Goal: Obtain resource: Download file/media

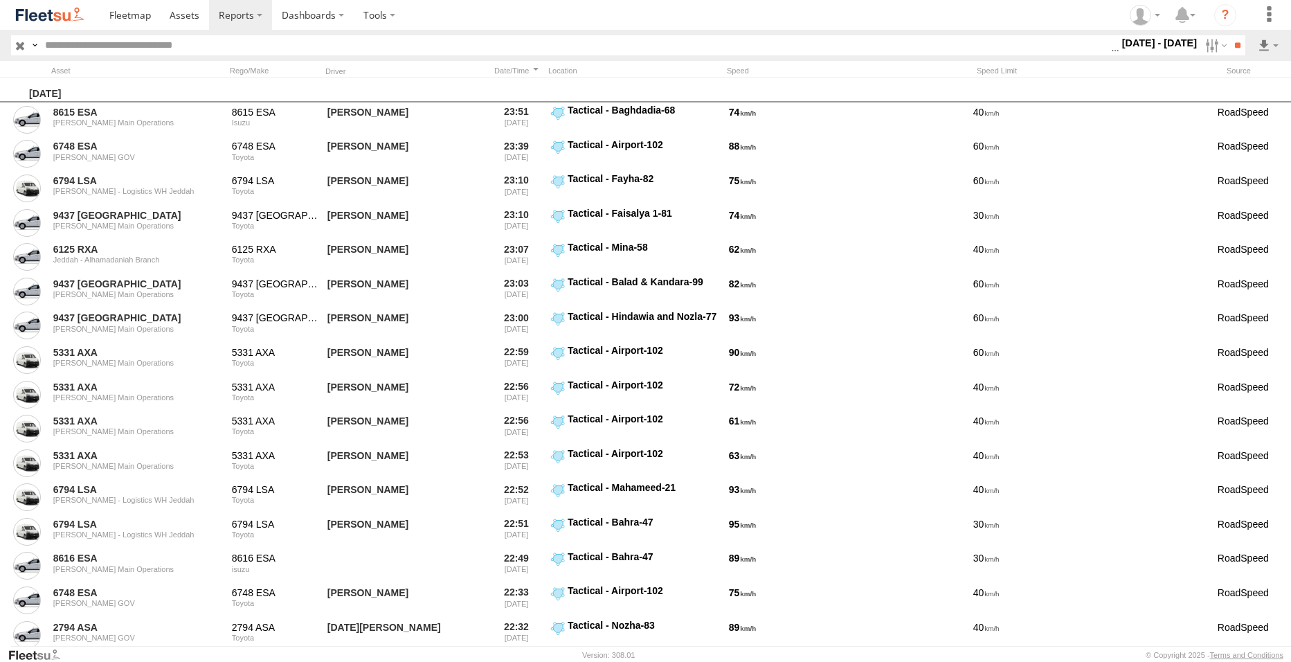
click at [1131, 42] on label "[DATE] - [DATE]" at bounding box center [1159, 42] width 81 height 15
click at [0, 0] on label at bounding box center [0, 0] width 0 height 0
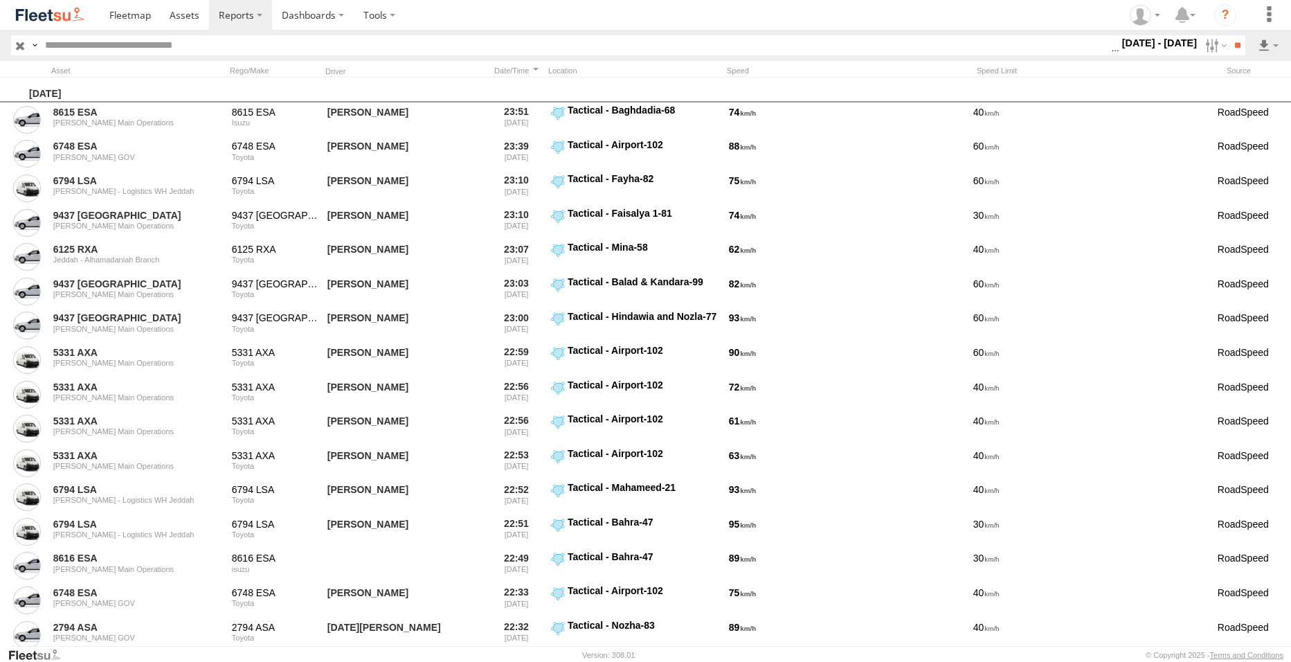
click at [0, 0] on label at bounding box center [0, 0] width 0 height 0
click at [1229, 48] on input "**" at bounding box center [1237, 45] width 16 height 20
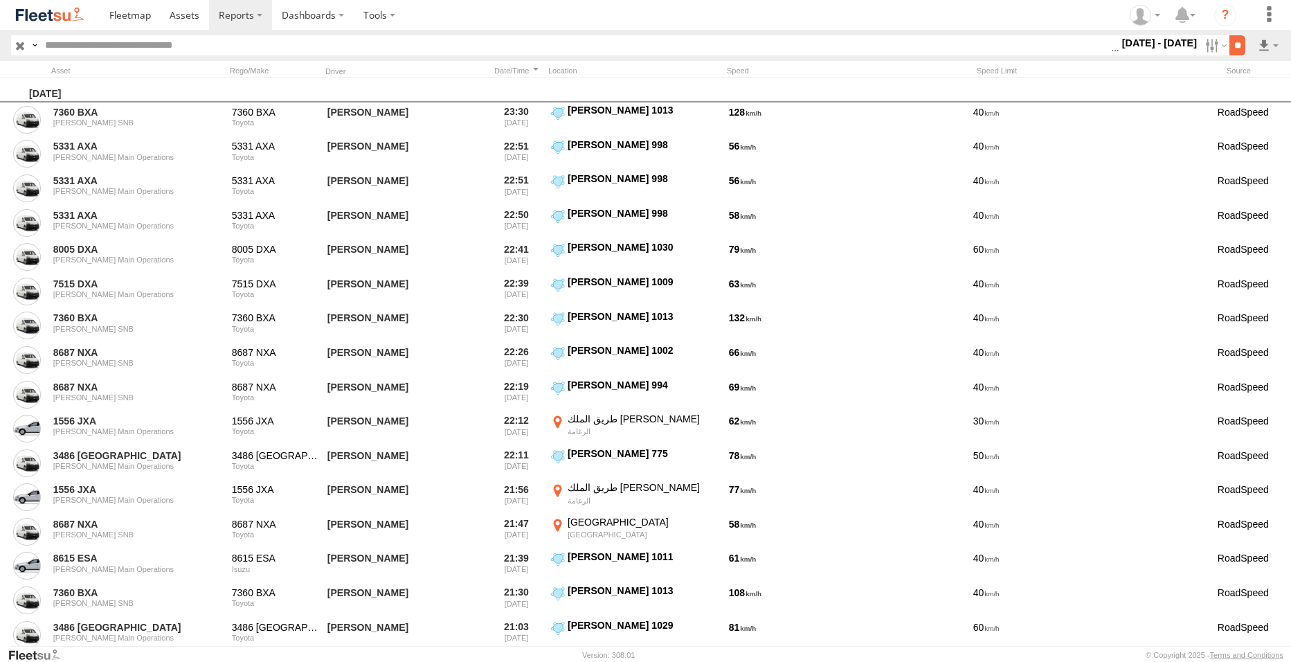
click at [1236, 48] on input "**" at bounding box center [1237, 45] width 16 height 20
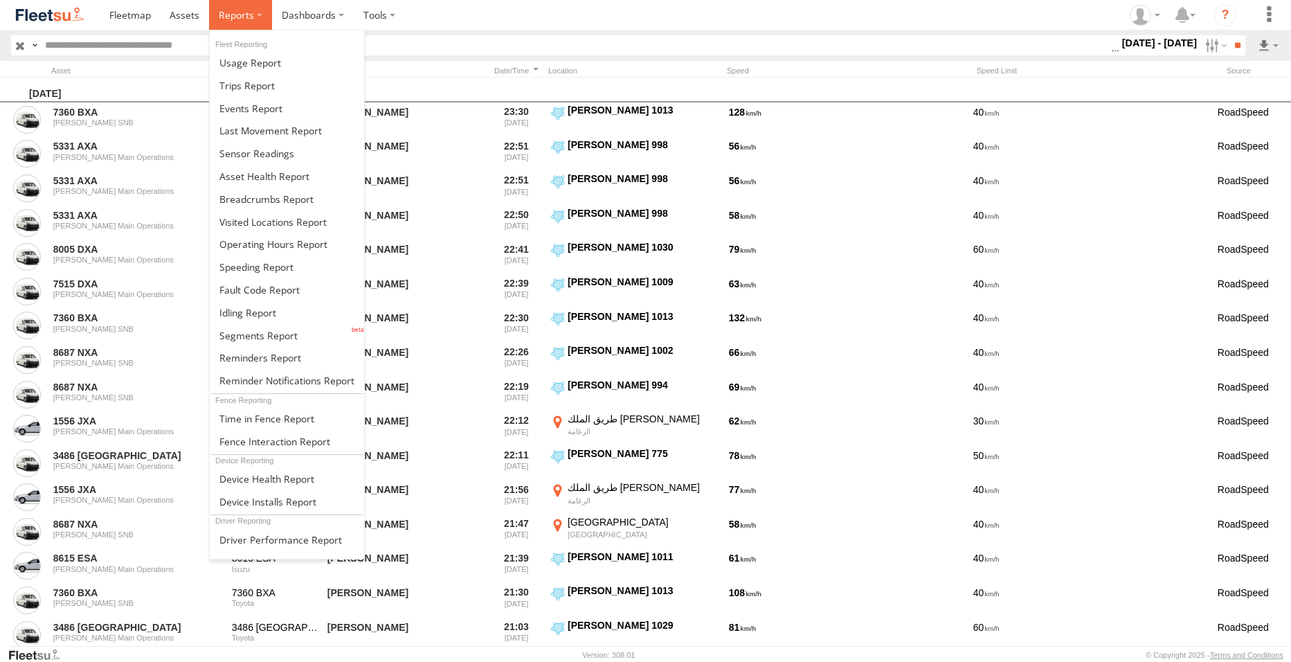
click at [249, 19] on span at bounding box center [236, 14] width 35 height 13
click at [262, 67] on span at bounding box center [250, 62] width 62 height 13
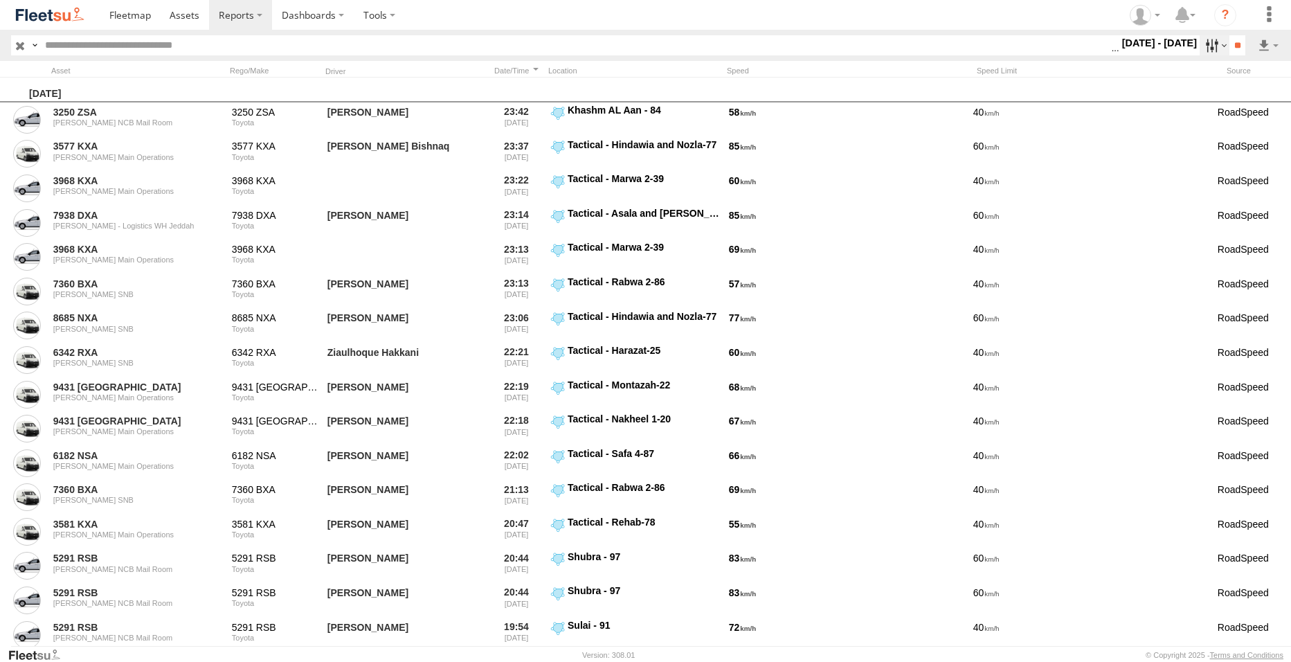
click at [1200, 44] on label at bounding box center [1214, 45] width 30 height 20
click at [0, 0] on label at bounding box center [0, 0] width 0 height 0
click at [0, 0] on span "This Month" at bounding box center [0, 0] width 0 height 0
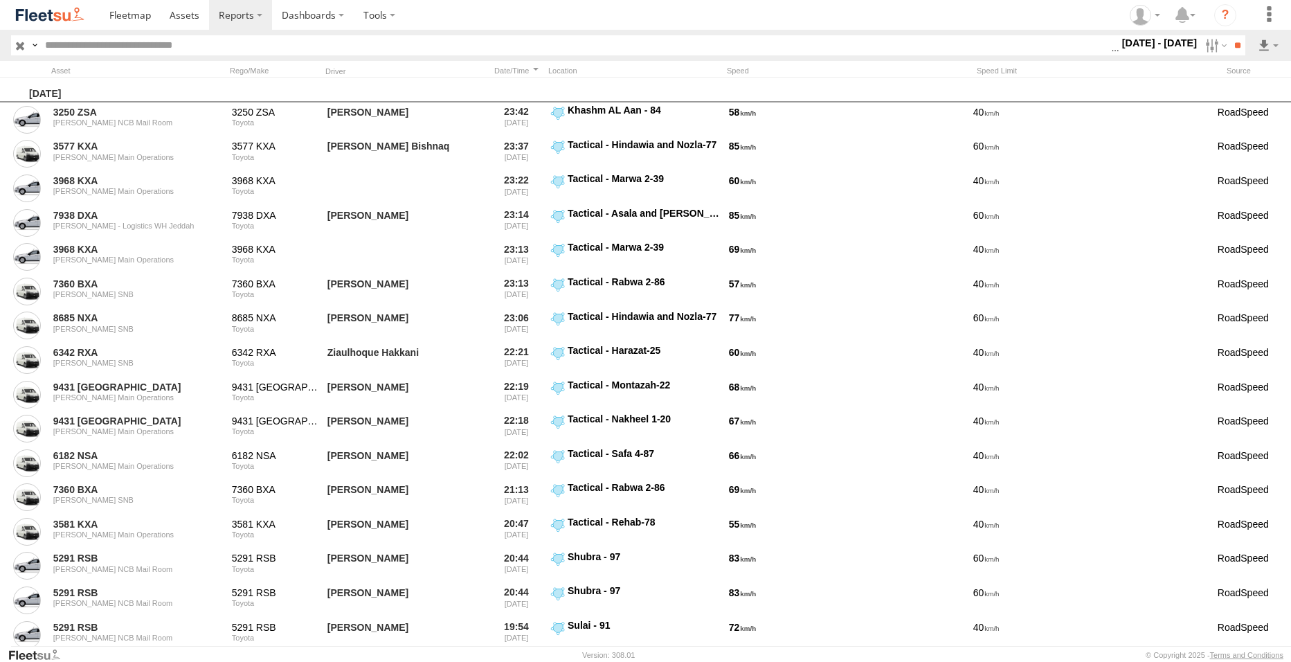
click at [0, 0] on span "Last Month" at bounding box center [0, 0] width 0 height 0
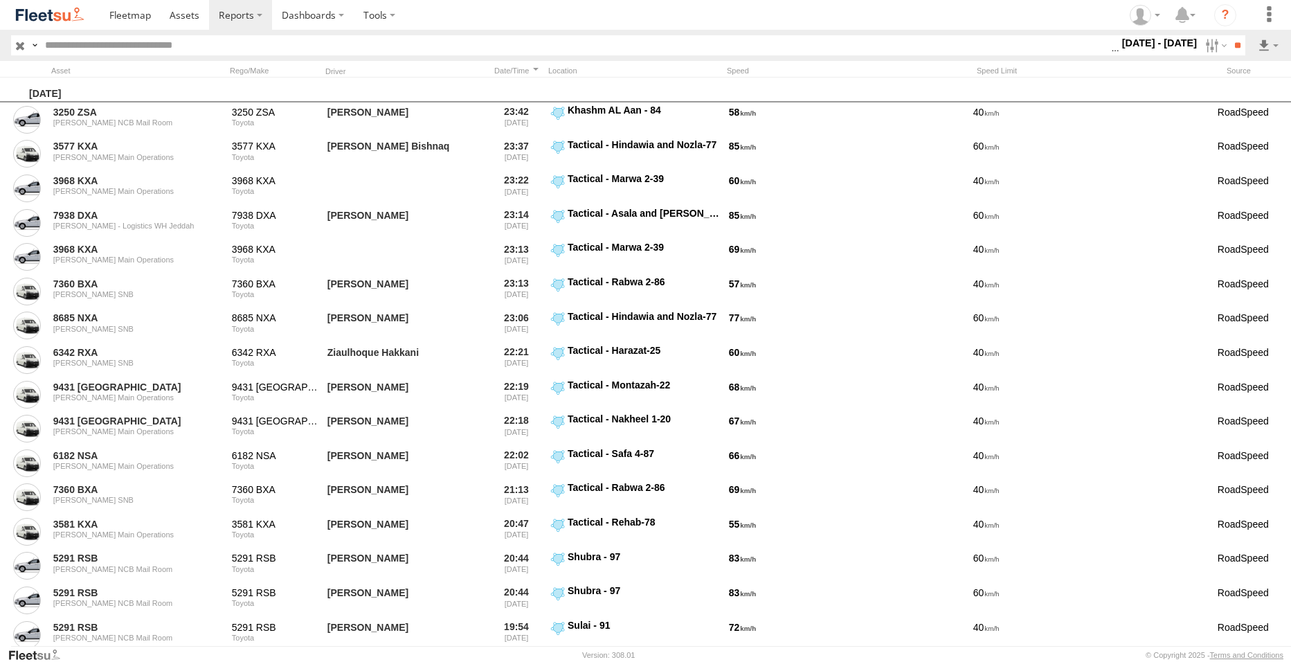
click at [0, 0] on span "Last Month" at bounding box center [0, 0] width 0 height 0
drag, startPoint x: 1087, startPoint y: 282, endPoint x: 1053, endPoint y: 78, distance: 207.8
click at [0, 0] on label at bounding box center [0, 0] width 0 height 0
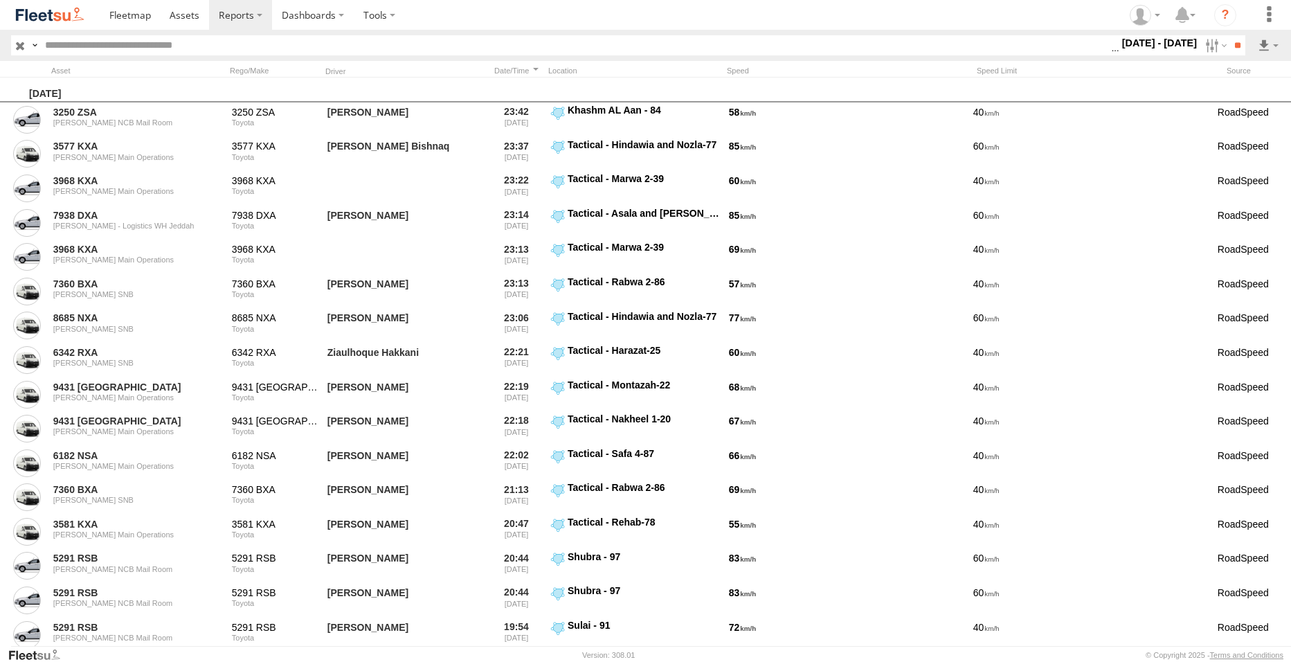
click at [0, 0] on label at bounding box center [0, 0] width 0 height 0
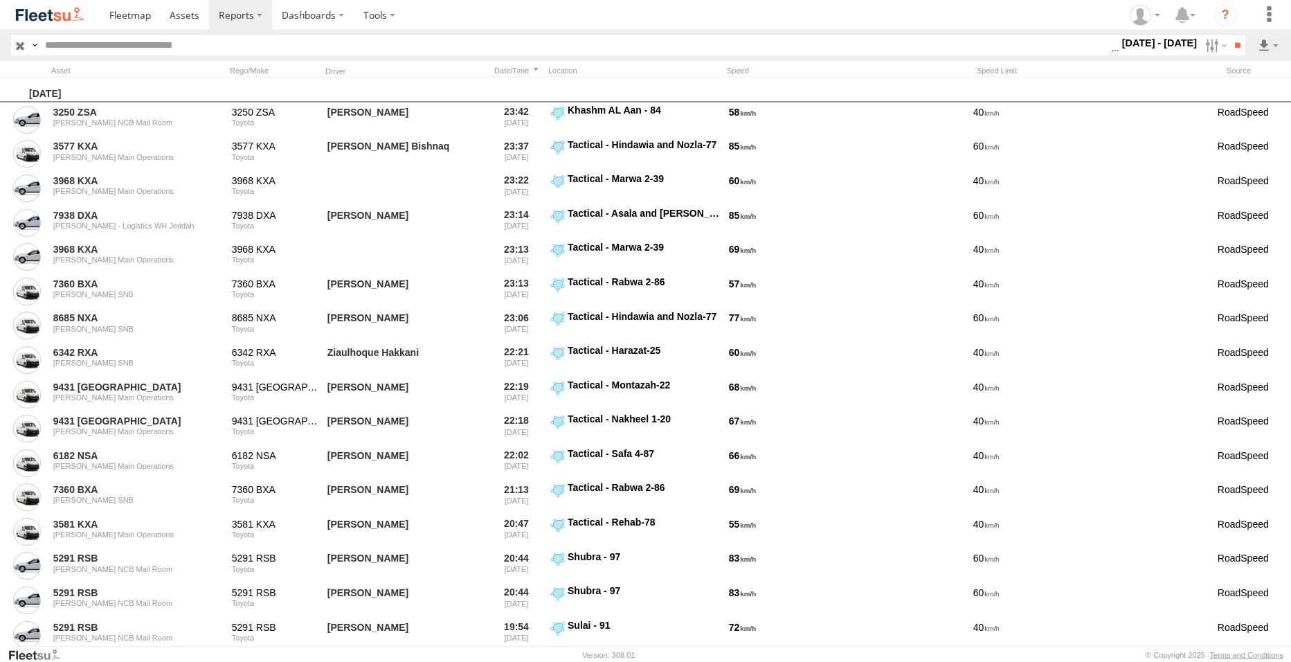
click at [0, 0] on label at bounding box center [0, 0] width 0 height 0
click at [1234, 48] on input "**" at bounding box center [1237, 45] width 16 height 20
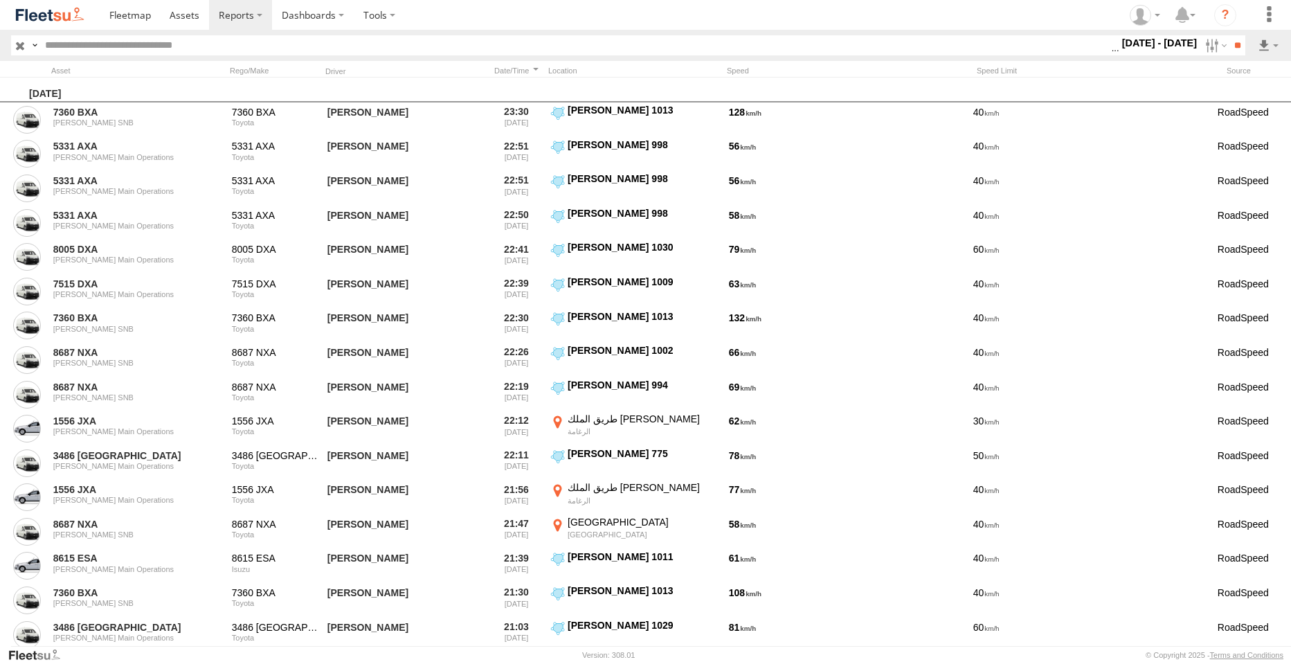
drag, startPoint x: 975, startPoint y: 50, endPoint x: 1253, endPoint y: 34, distance: 279.4
click at [1253, 34] on header "Search Query Asset ID Asset Label Registration Manufacturer Model VIN" at bounding box center [645, 45] width 1291 height 31
click at [1246, 96] on link at bounding box center [1232, 95] width 84 height 21
click at [1247, 96] on link at bounding box center [1232, 95] width 84 height 21
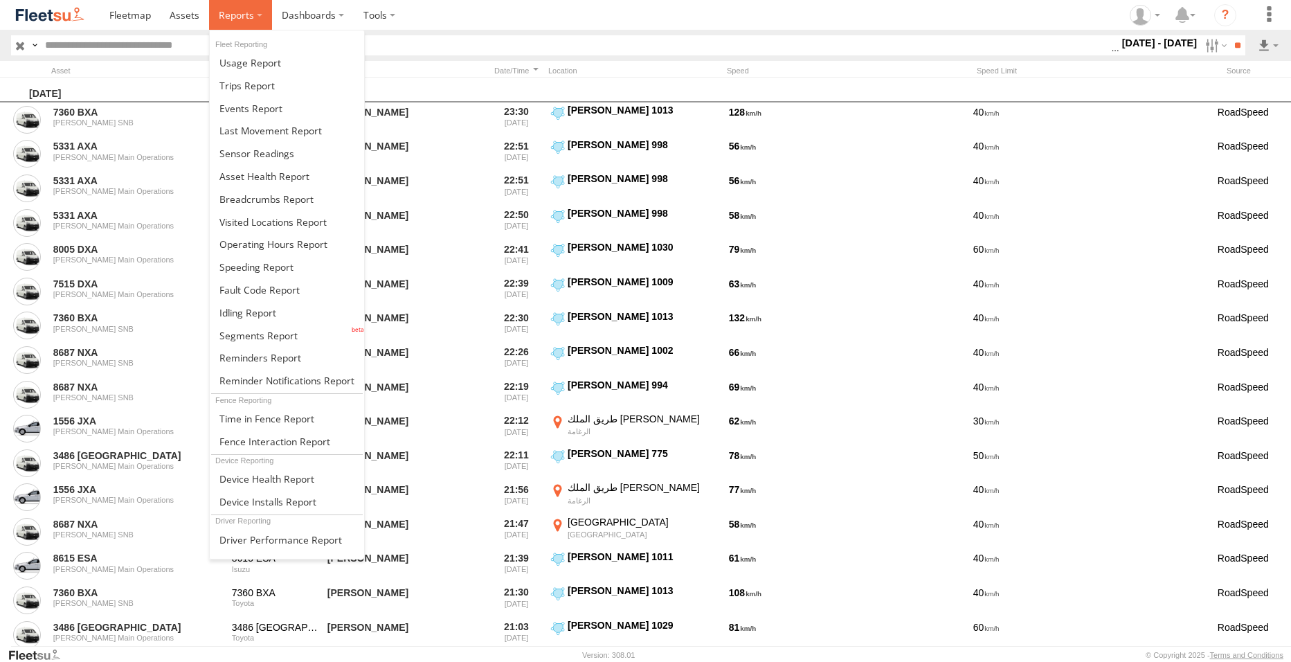
click at [230, 8] on span at bounding box center [236, 14] width 35 height 13
click at [242, 65] on span at bounding box center [250, 62] width 62 height 13
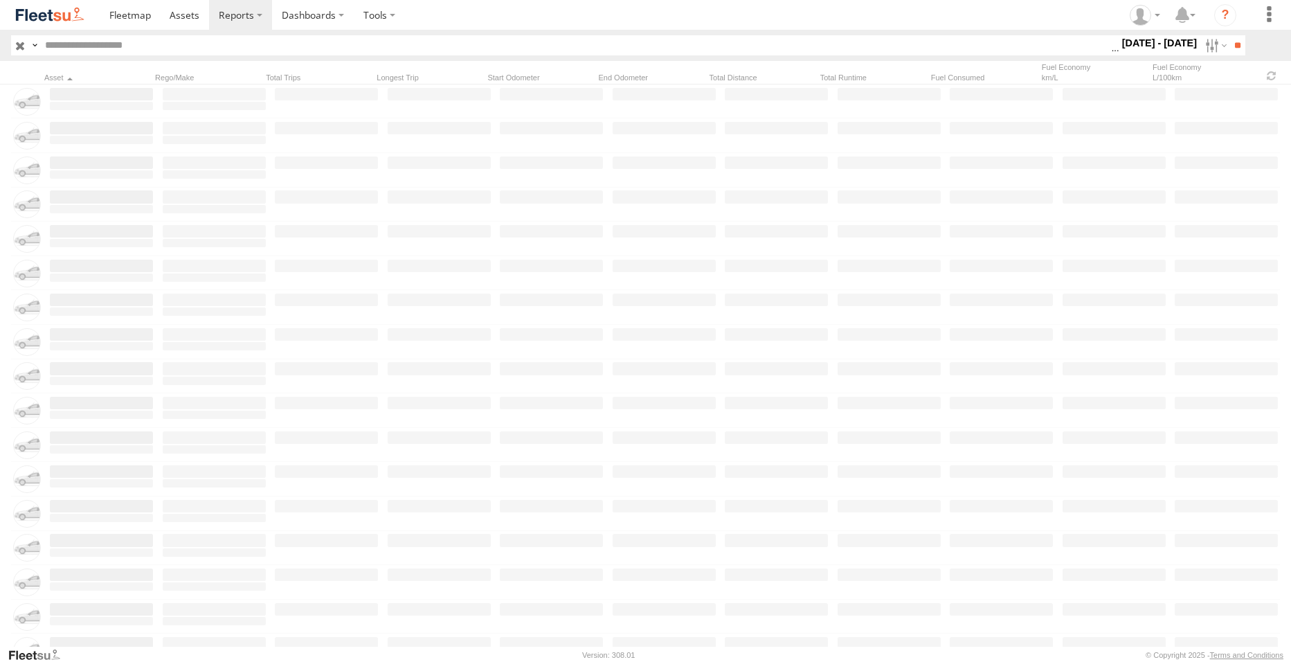
click at [0, 0] on label at bounding box center [0, 0] width 0 height 0
click at [1233, 47] on input "**" at bounding box center [1237, 45] width 16 height 20
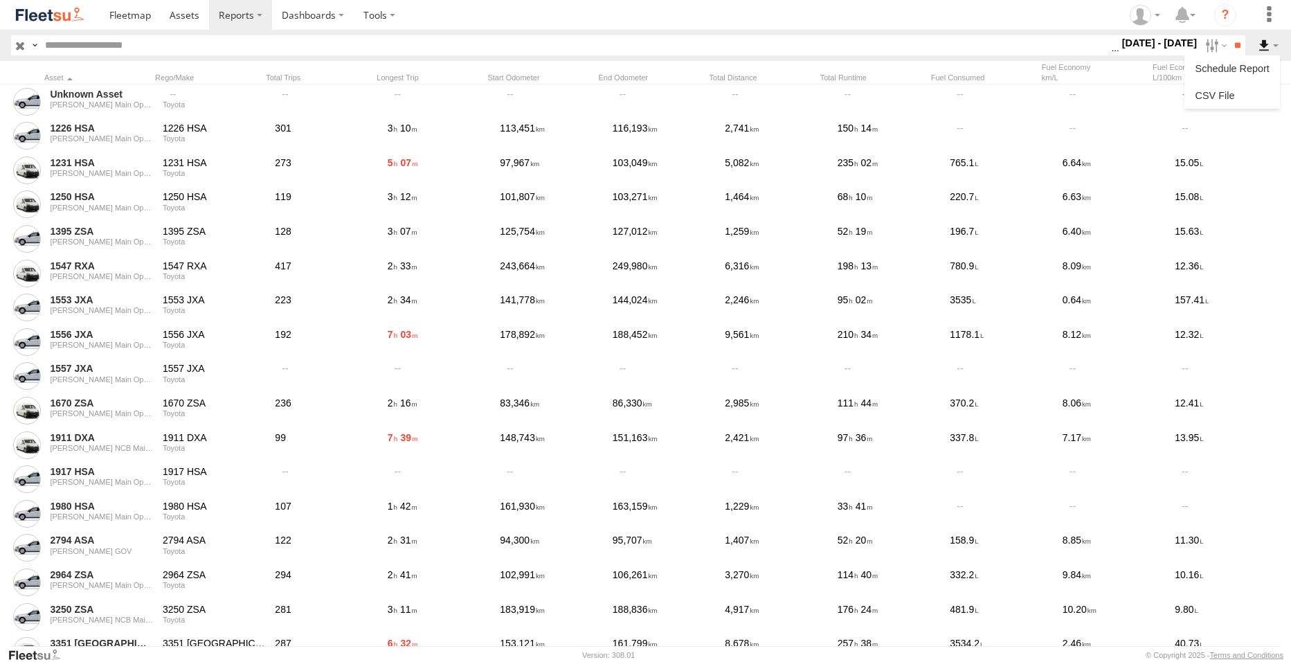
click at [1269, 43] on label at bounding box center [1268, 45] width 24 height 20
click at [1243, 92] on link at bounding box center [1232, 95] width 84 height 21
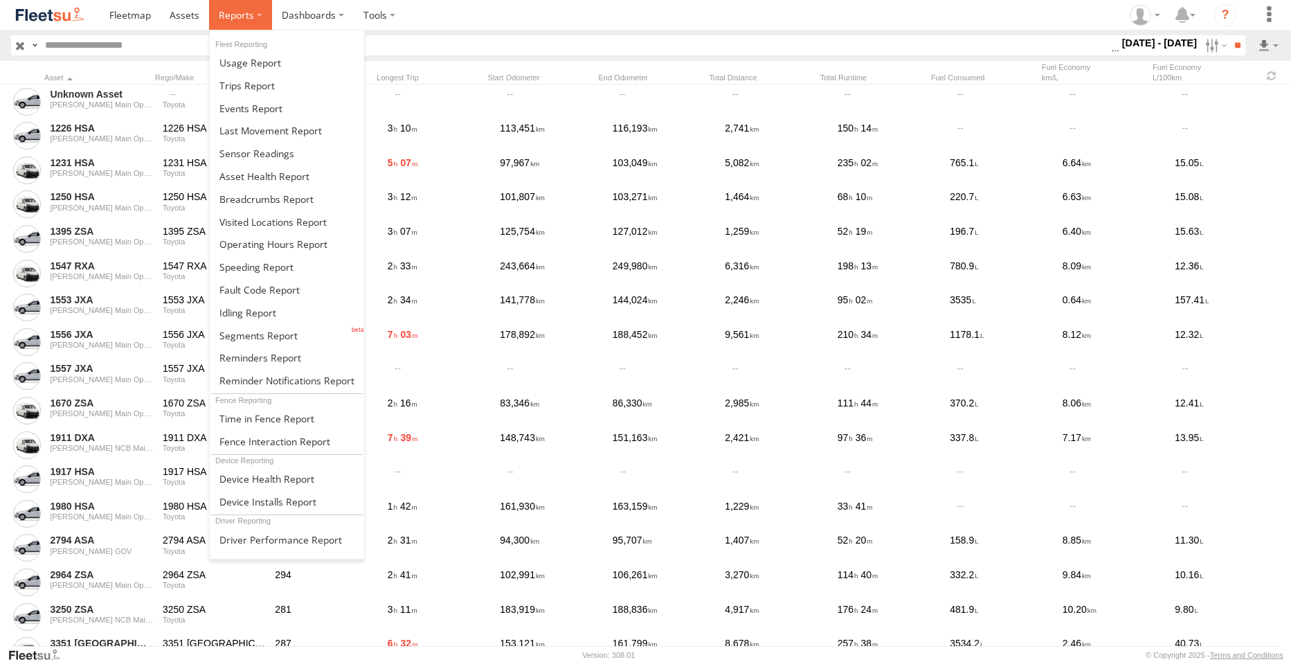
click at [255, 12] on label at bounding box center [240, 15] width 63 height 30
click at [251, 60] on span at bounding box center [250, 62] width 62 height 13
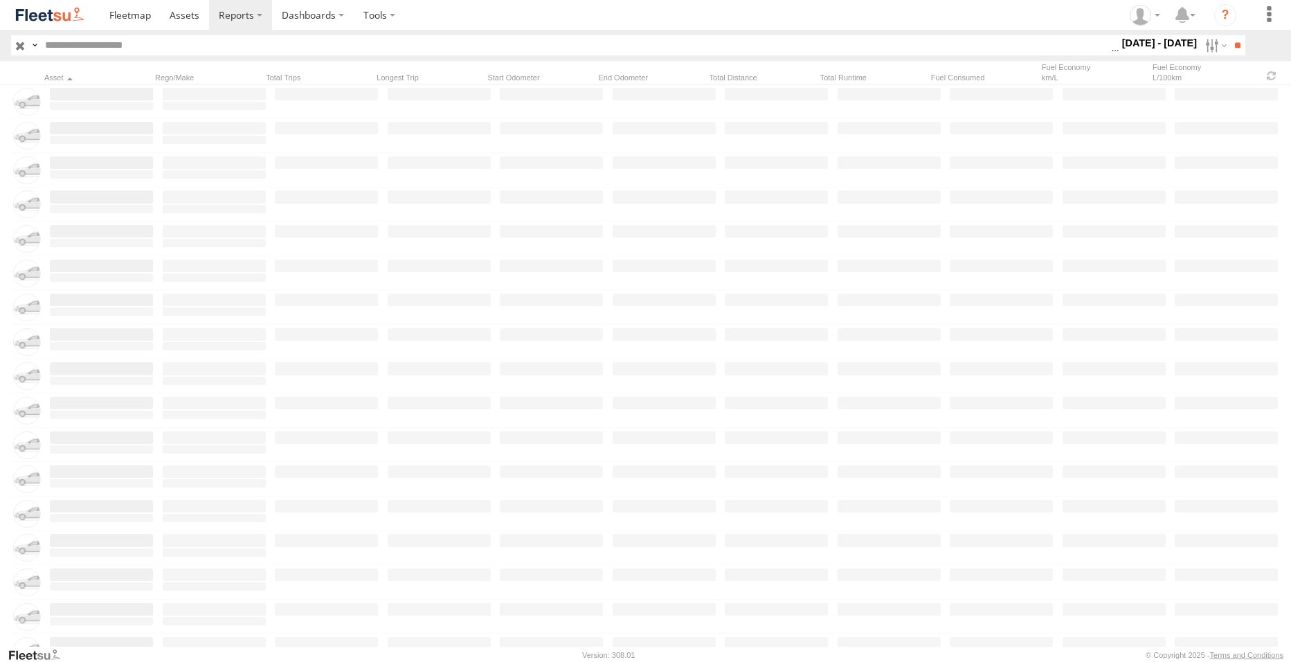
click at [1154, 46] on label "[DATE] - [DATE]" at bounding box center [1159, 42] width 81 height 15
click at [0, 0] on label at bounding box center [0, 0] width 0 height 0
click at [1236, 53] on input "**" at bounding box center [1237, 45] width 16 height 20
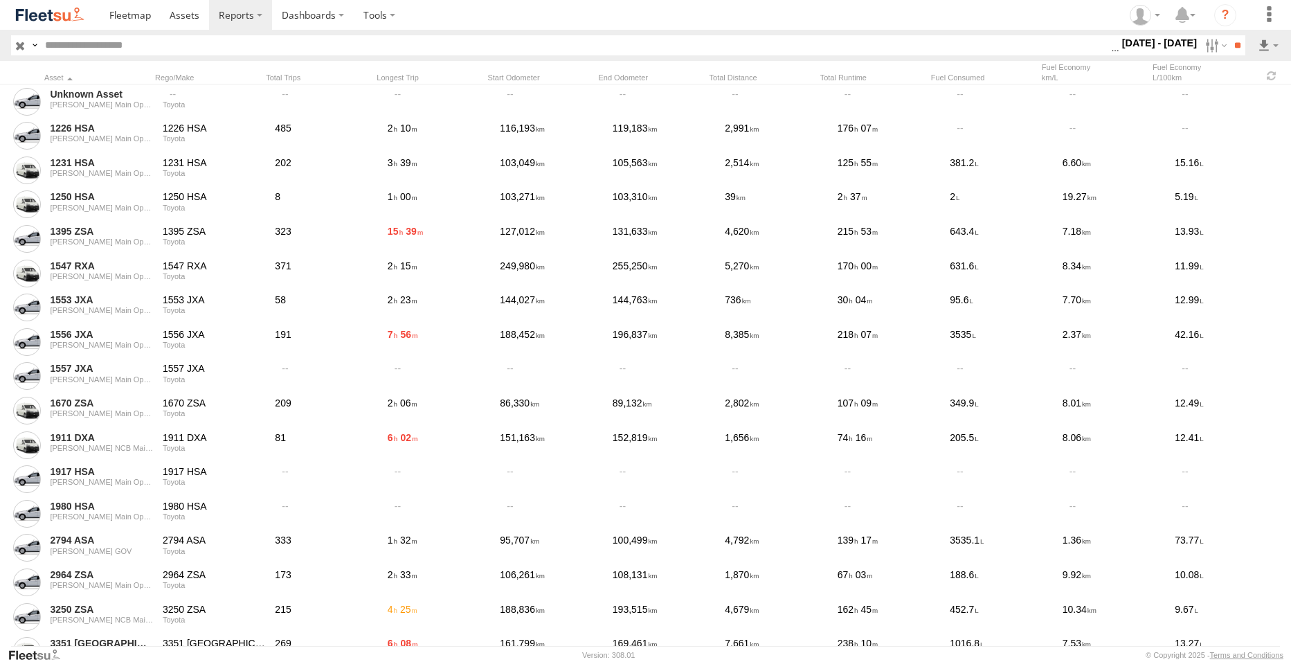
click at [1176, 55] on div "1 - 28 Feb 25 S M T W T F S S M T" at bounding box center [1159, 45] width 81 height 20
click at [1173, 43] on label "1 - 28 Feb 25" at bounding box center [1159, 42] width 81 height 15
click at [0, 0] on label at bounding box center [0, 0] width 0 height 0
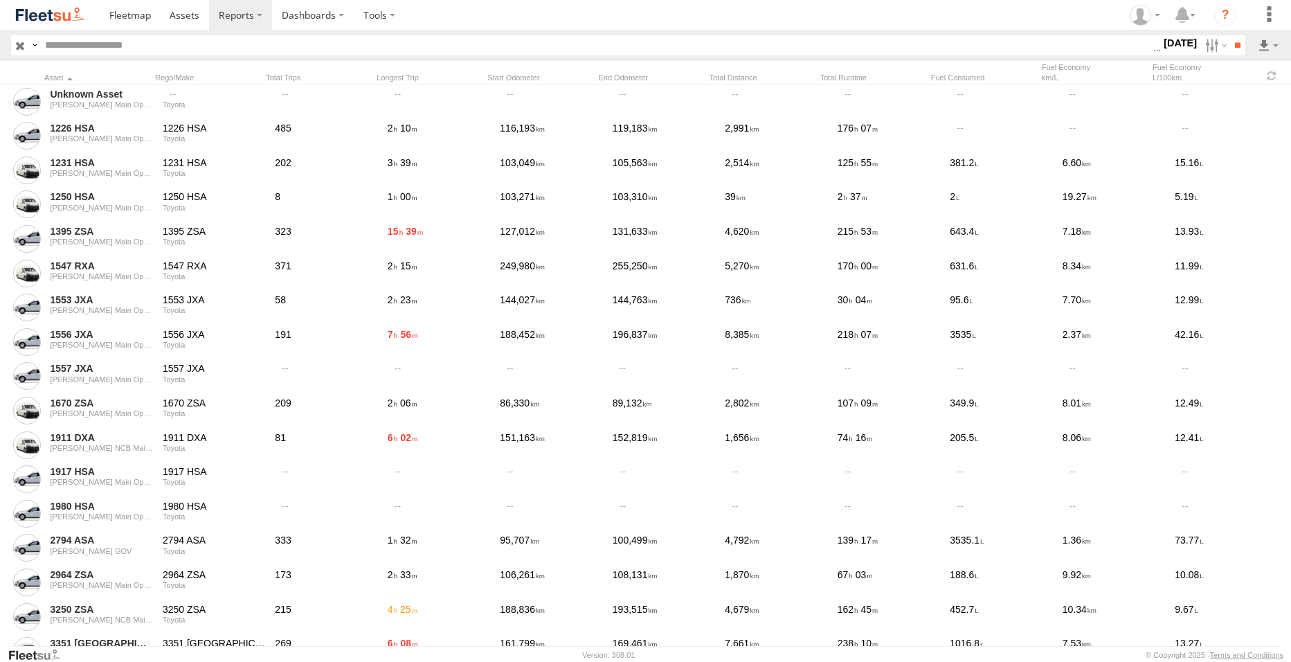
click at [0, 0] on label at bounding box center [0, 0] width 0 height 0
click at [1233, 47] on input "**" at bounding box center [1237, 45] width 16 height 20
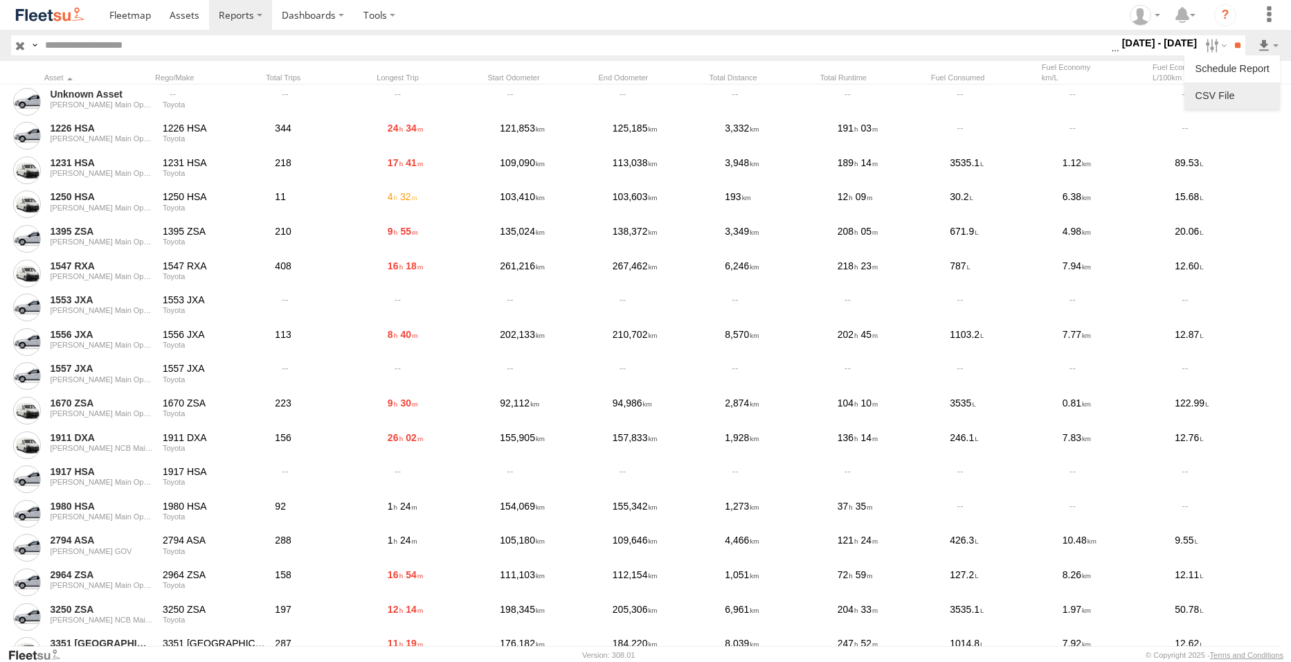
click at [1263, 94] on link at bounding box center [1232, 95] width 84 height 21
click at [1180, 46] on label "1 - 30 Apr 25" at bounding box center [1159, 42] width 81 height 15
click at [0, 0] on label at bounding box center [0, 0] width 0 height 0
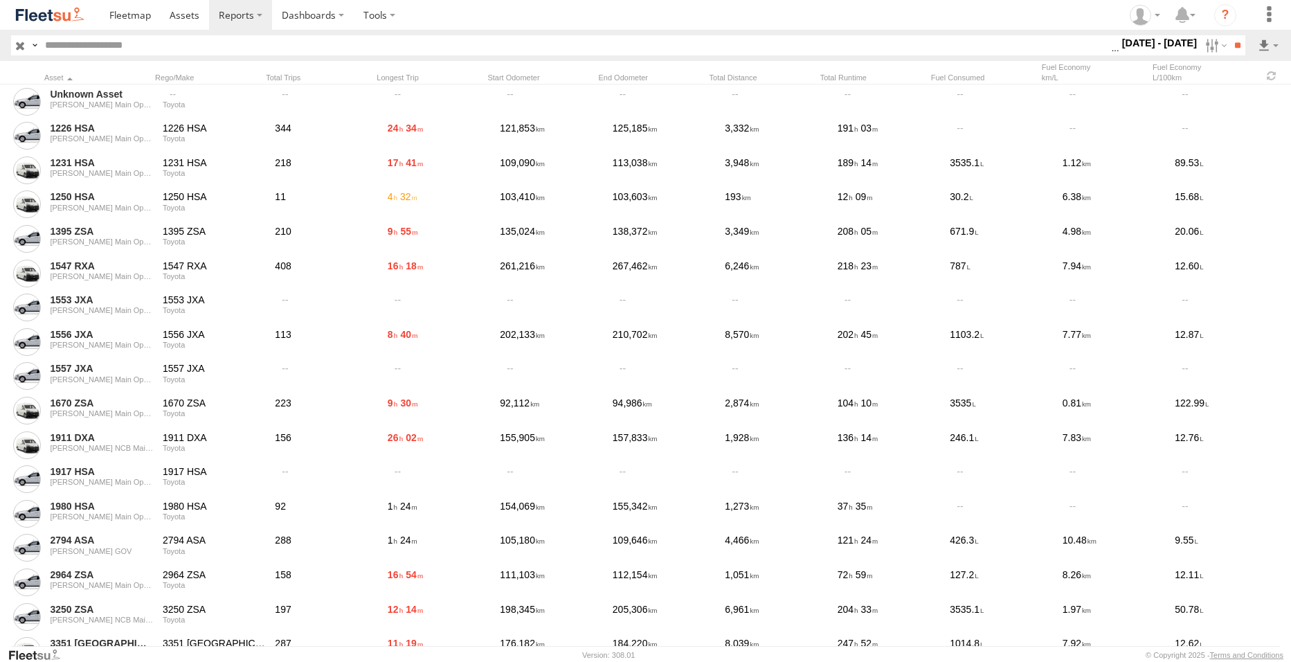
click at [0, 0] on label at bounding box center [0, 0] width 0 height 0
drag, startPoint x: 1233, startPoint y: 48, endPoint x: 1088, endPoint y: 11, distance: 149.4
click at [1232, 49] on input "**" at bounding box center [1237, 45] width 16 height 20
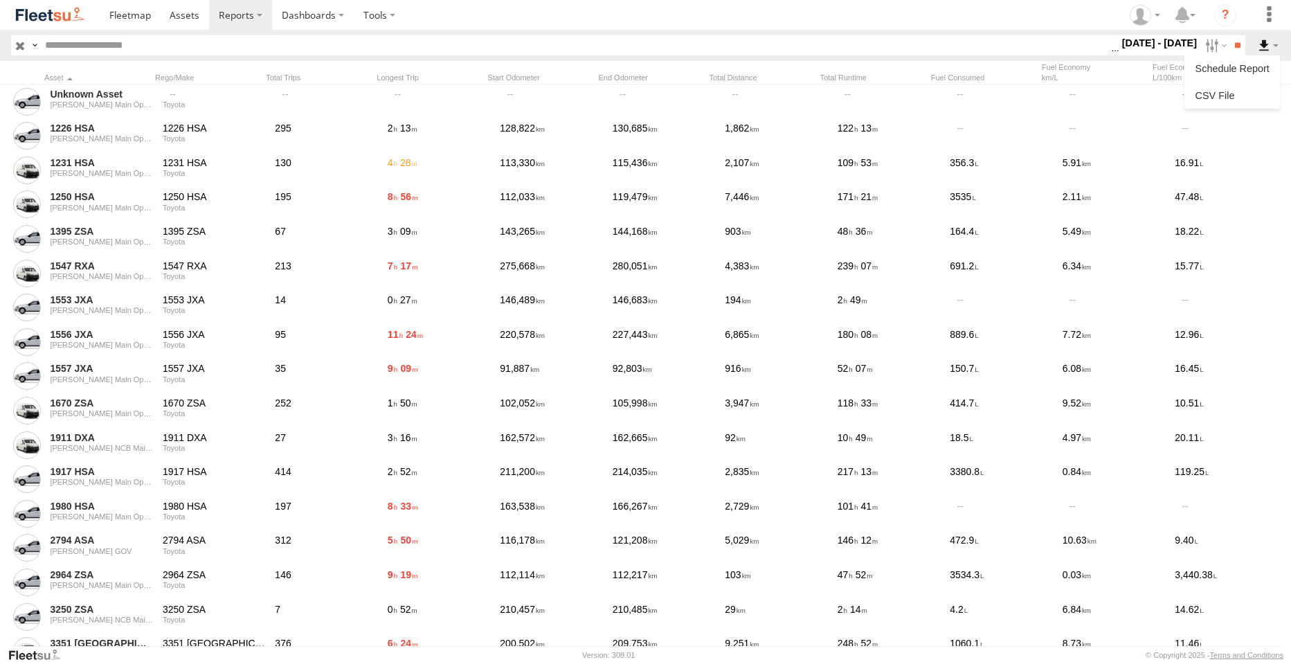
click at [1261, 48] on label at bounding box center [1268, 45] width 24 height 20
click at [1242, 96] on link at bounding box center [1232, 95] width 84 height 21
click at [1204, 42] on label at bounding box center [1214, 45] width 30 height 20
click at [0, 0] on label at bounding box center [0, 0] width 0 height 0
drag, startPoint x: 1220, startPoint y: 94, endPoint x: 1182, endPoint y: 161, distance: 76.6
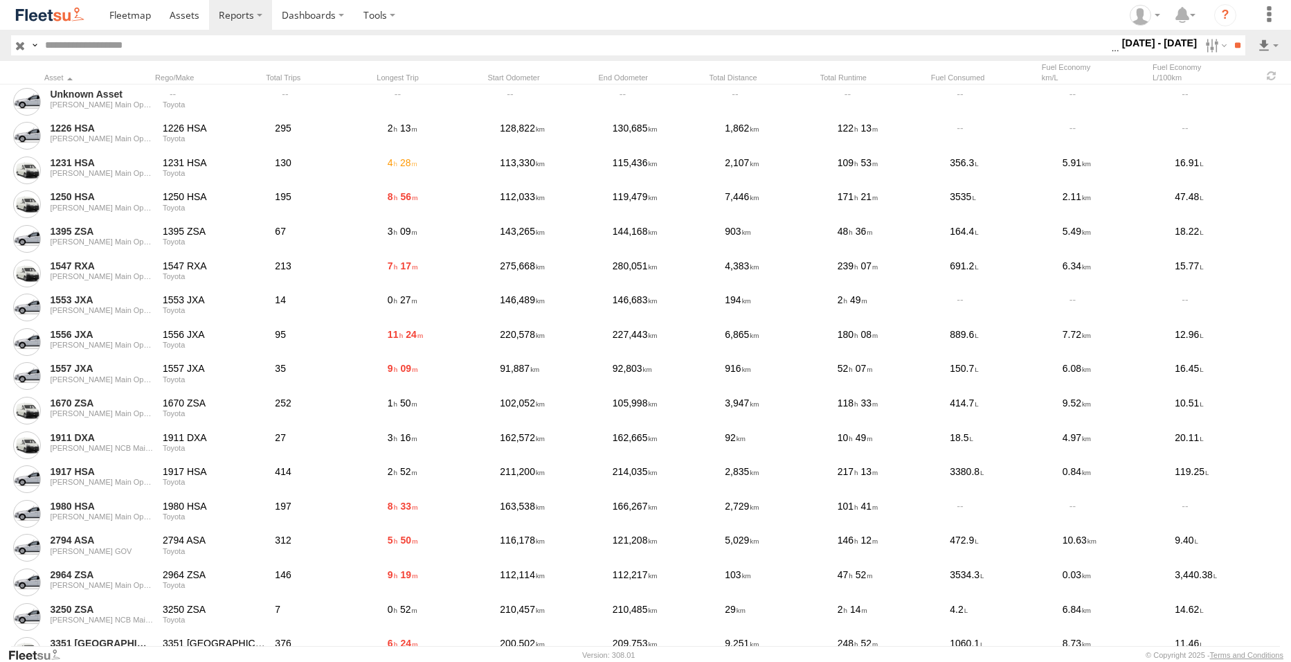
click at [0, 0] on label at bounding box center [0, 0] width 0 height 0
click at [1238, 48] on input "**" at bounding box center [1237, 45] width 16 height 20
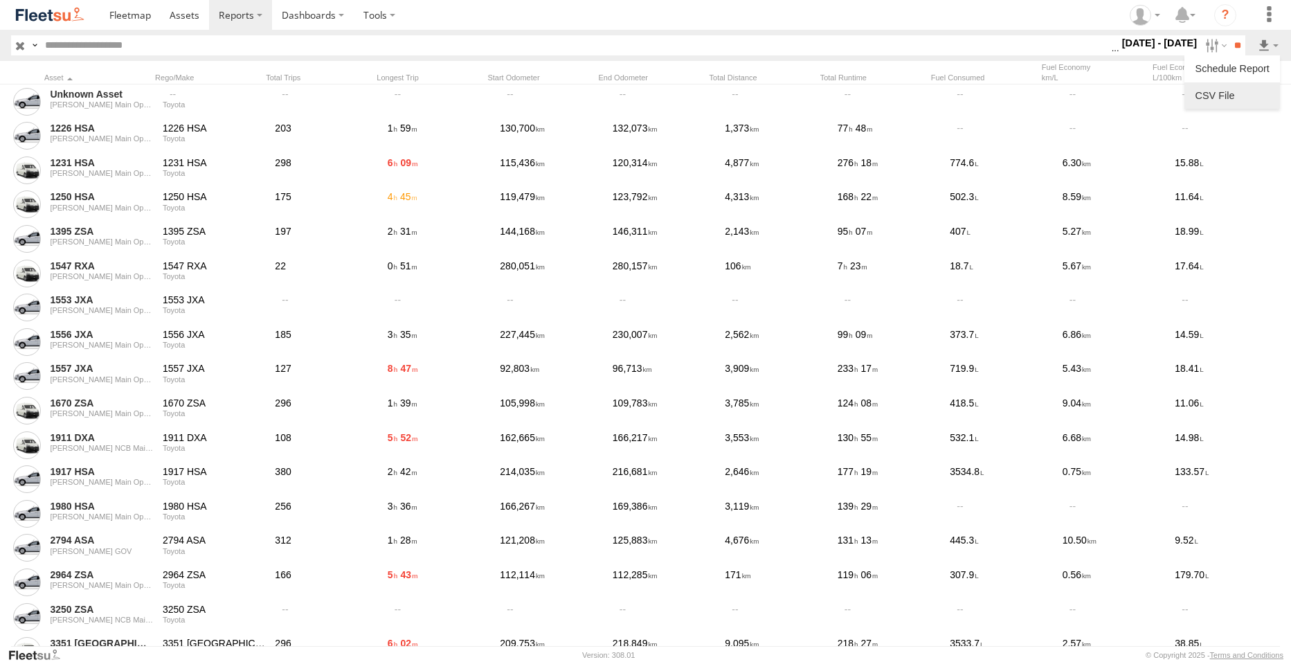
click at [1241, 91] on link at bounding box center [1232, 95] width 84 height 21
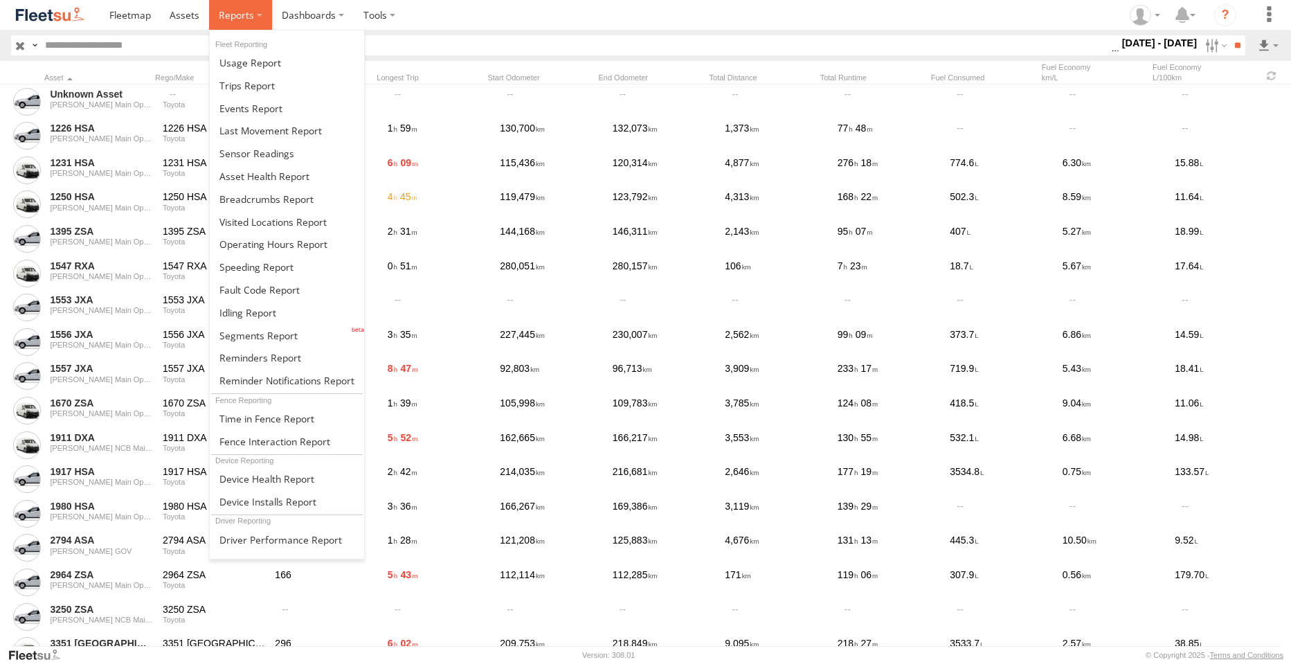
click at [233, 19] on span at bounding box center [236, 14] width 35 height 13
click at [283, 127] on span at bounding box center [270, 130] width 102 height 13
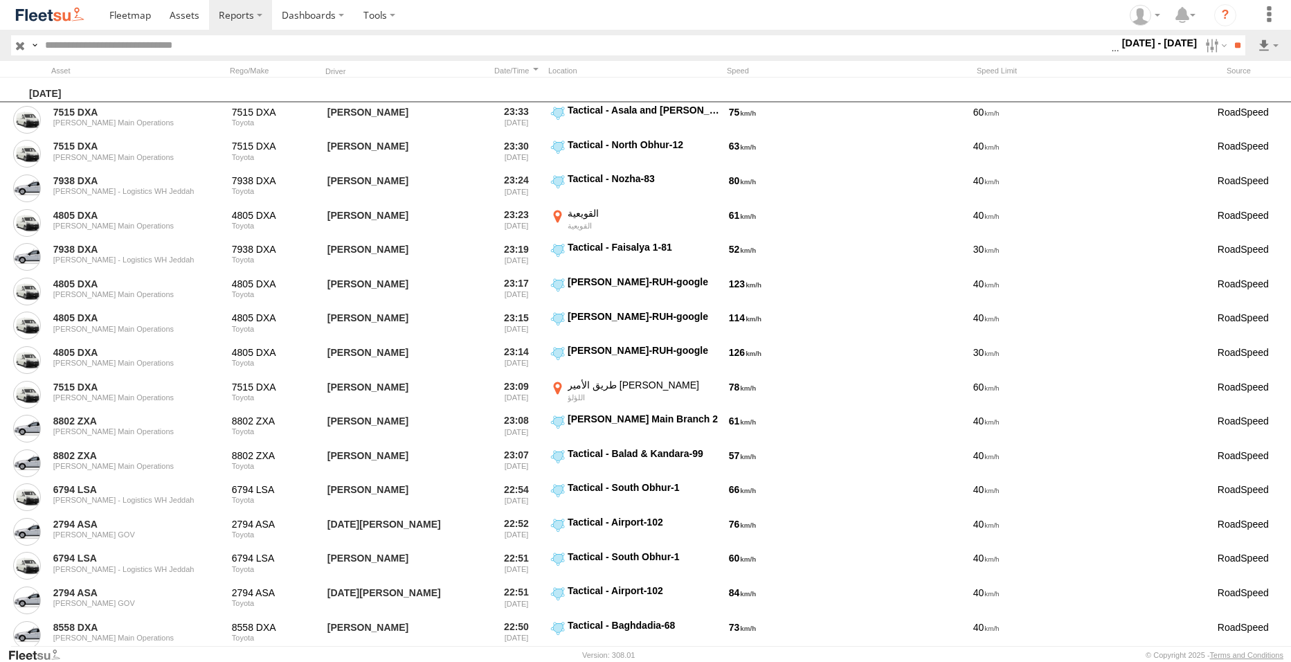
click at [1140, 43] on label "[DATE] - [DATE]" at bounding box center [1159, 42] width 81 height 15
click at [0, 0] on label at bounding box center [0, 0] width 0 height 0
click at [1231, 45] on input "**" at bounding box center [1237, 45] width 16 height 20
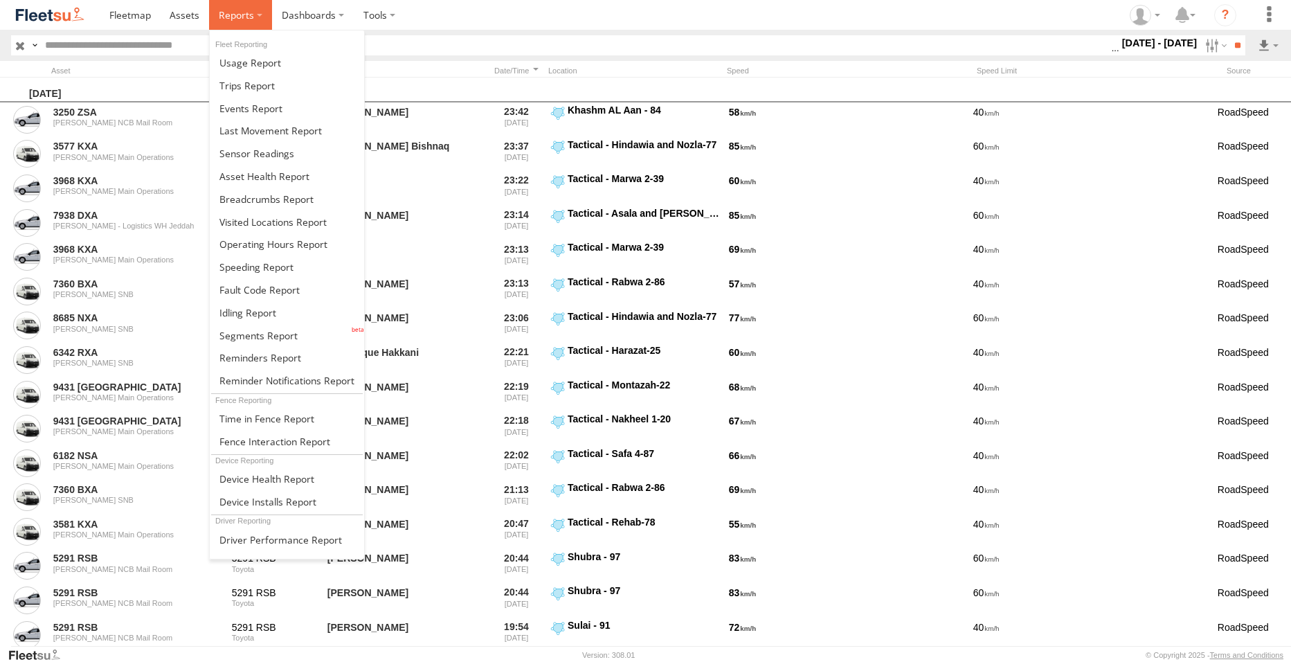
click at [226, 13] on span at bounding box center [236, 14] width 35 height 13
click at [253, 62] on span at bounding box center [250, 62] width 62 height 13
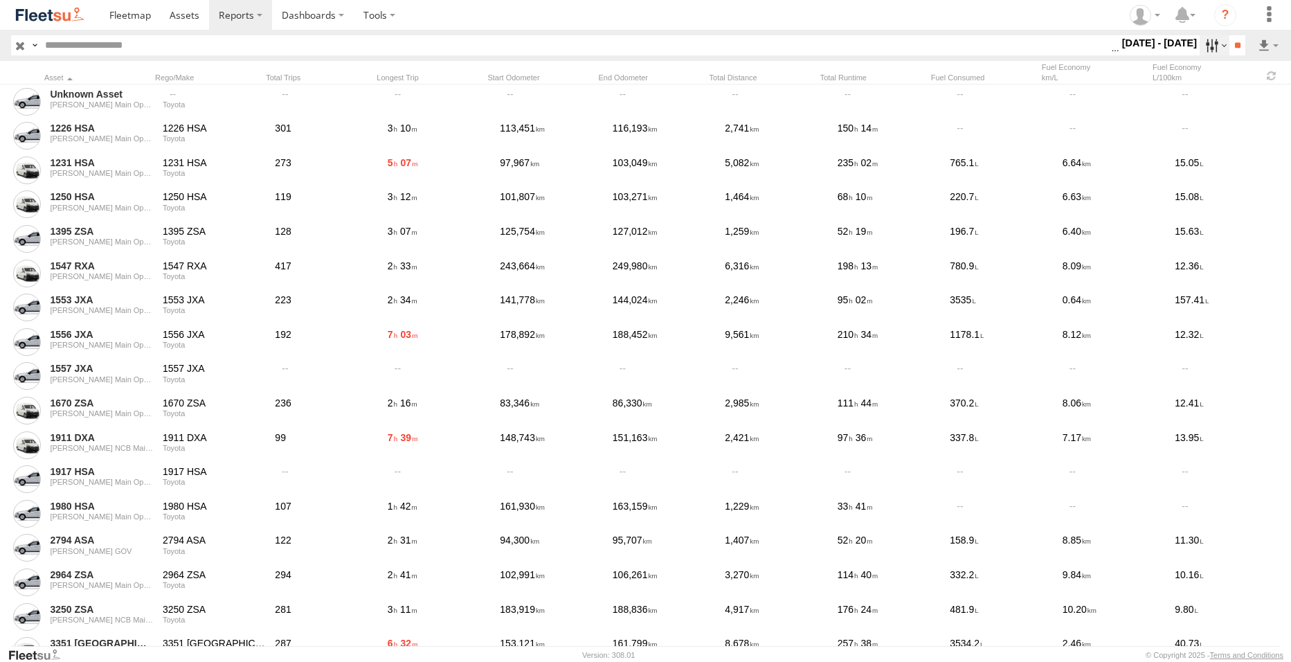
click at [1208, 42] on label at bounding box center [1214, 45] width 30 height 20
click at [1213, 42] on label at bounding box center [1214, 45] width 30 height 20
click at [1258, 44] on label at bounding box center [1268, 45] width 24 height 20
click at [1251, 95] on link at bounding box center [1232, 95] width 84 height 21
click at [1170, 45] on label "1 - 31 Jan 25" at bounding box center [1159, 42] width 81 height 15
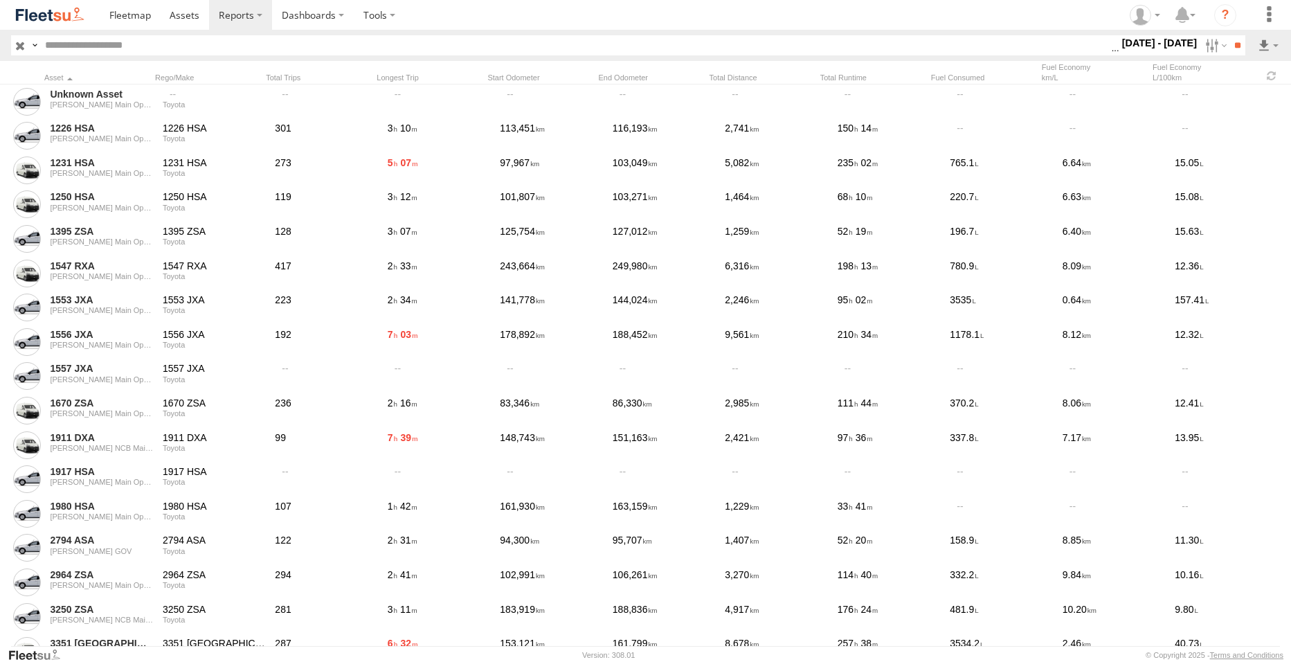
click at [0, 0] on label at bounding box center [0, 0] width 0 height 0
click at [1240, 47] on input "**" at bounding box center [1237, 45] width 16 height 20
click at [1258, 90] on link at bounding box center [1232, 95] width 84 height 21
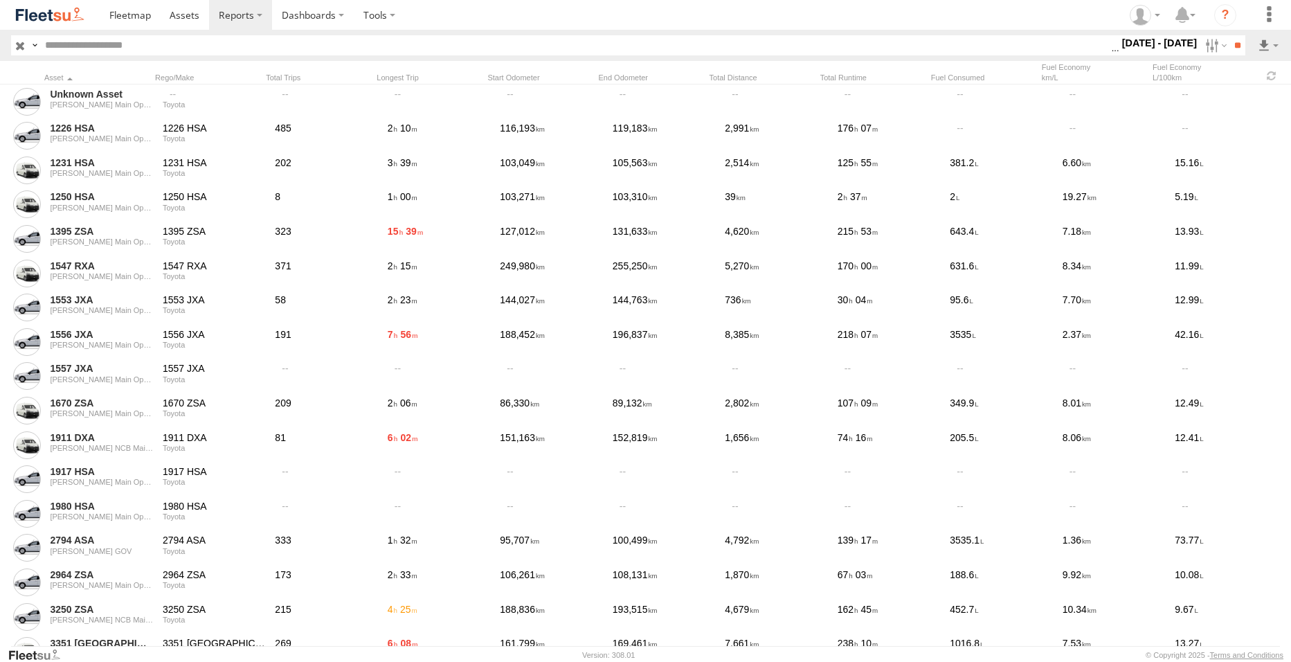
click at [1184, 42] on label "1 - 28 Feb 25" at bounding box center [1159, 42] width 81 height 15
click at [0, 0] on label at bounding box center [0, 0] width 0 height 0
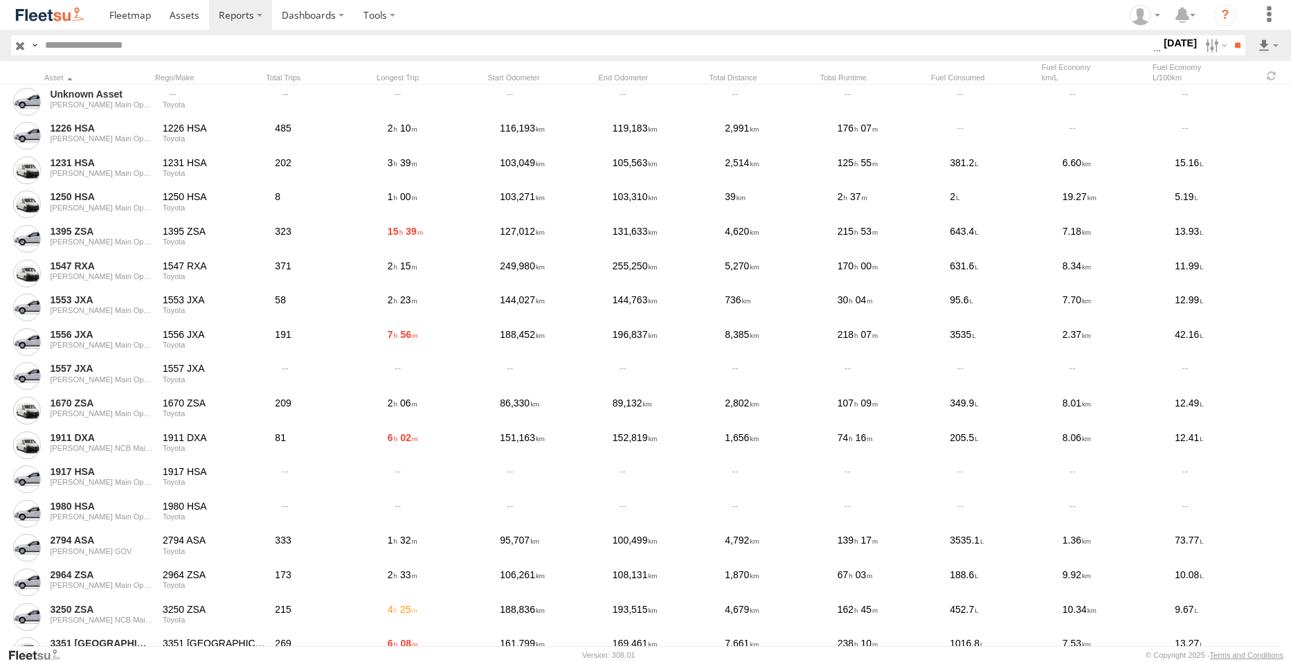
click at [0, 0] on label at bounding box center [0, 0] width 0 height 0
drag, startPoint x: 1235, startPoint y: 42, endPoint x: 1184, endPoint y: 24, distance: 54.3
click at [1235, 43] on input "**" at bounding box center [1237, 45] width 16 height 20
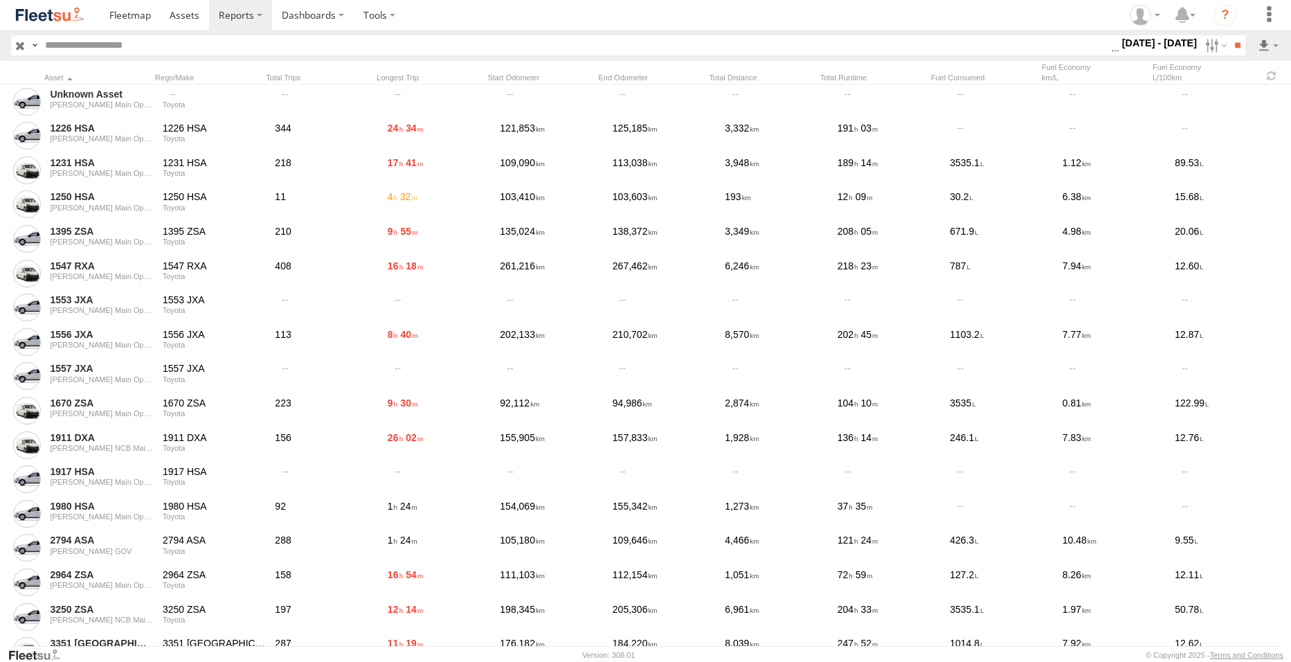
click at [1168, 45] on label "1 - 30 Apr 25" at bounding box center [1159, 42] width 81 height 15
click at [0, 0] on label at bounding box center [0, 0] width 0 height 0
click at [1234, 48] on input "**" at bounding box center [1237, 45] width 16 height 20
click at [1256, 93] on link at bounding box center [1232, 95] width 84 height 21
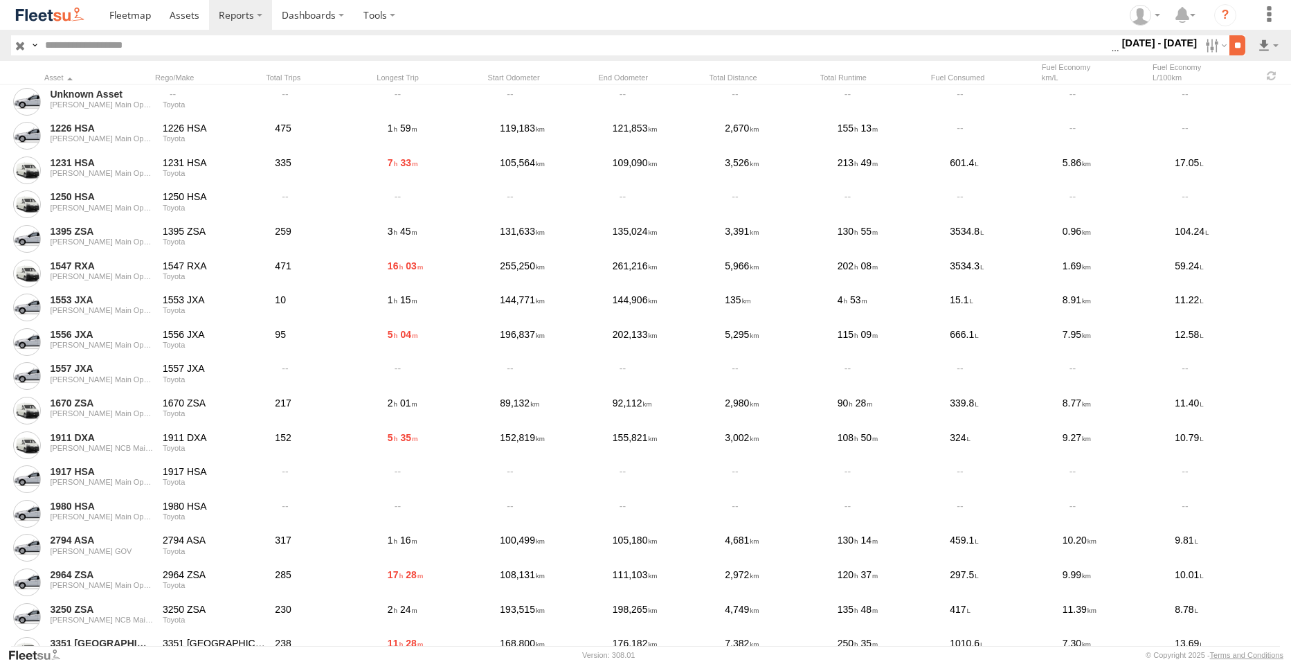
click at [1236, 42] on input "**" at bounding box center [1237, 45] width 16 height 20
drag, startPoint x: 1266, startPoint y: 44, endPoint x: 1253, endPoint y: 73, distance: 31.9
click at [1266, 45] on label at bounding box center [1268, 45] width 24 height 20
click at [1242, 98] on link at bounding box center [1232, 95] width 84 height 21
click at [624, 45] on input "text" at bounding box center [574, 45] width 1071 height 20
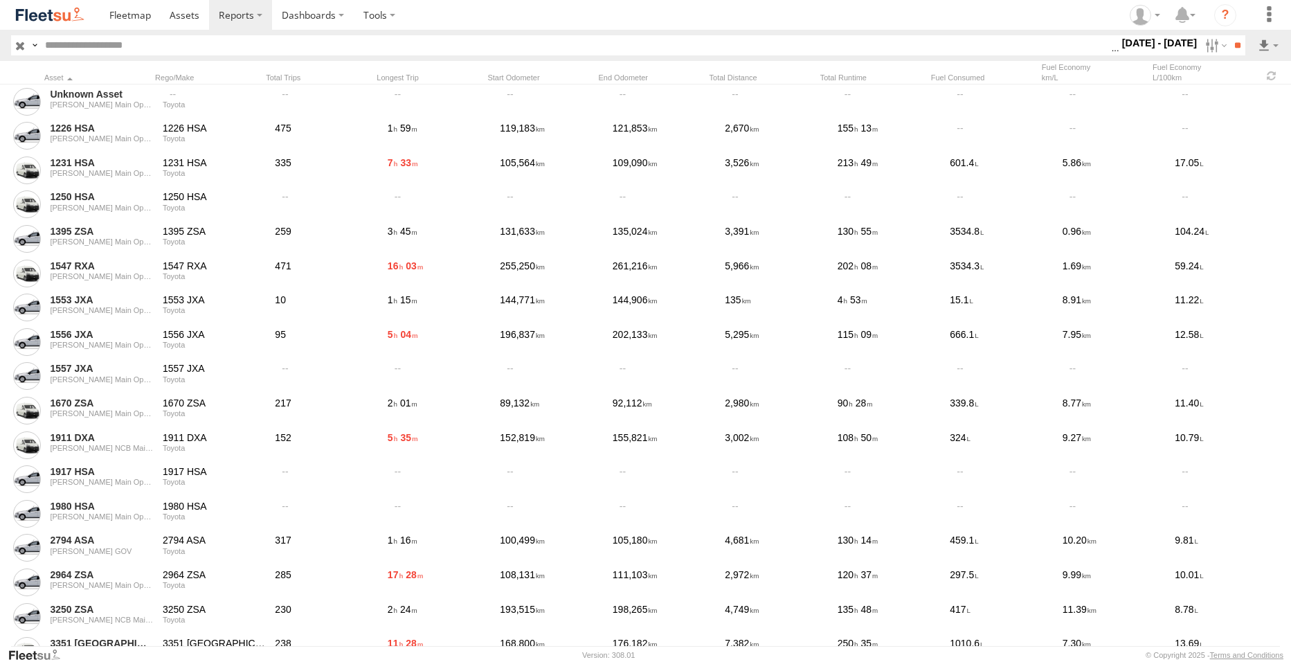
click at [1166, 42] on label "[DATE] - [DATE]" at bounding box center [1159, 42] width 81 height 15
click at [0, 0] on label at bounding box center [0, 0] width 0 height 0
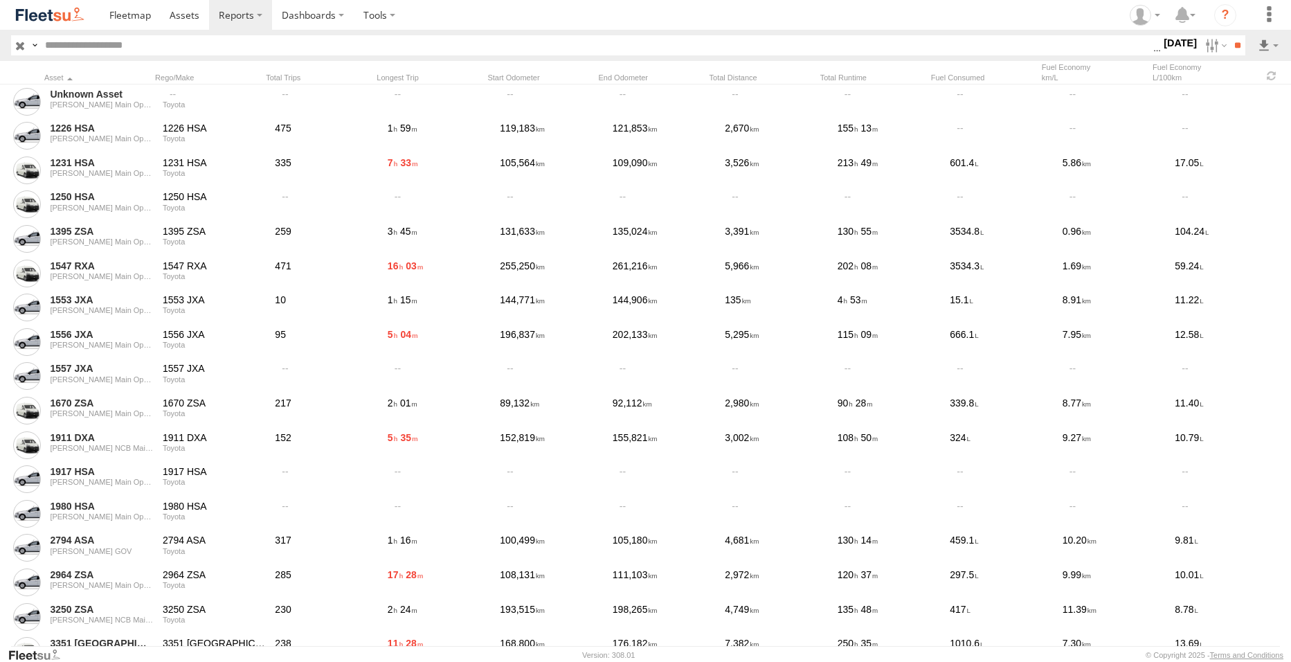
click at [0, 0] on label at bounding box center [0, 0] width 0 height 0
click at [1229, 48] on input "**" at bounding box center [1237, 45] width 16 height 20
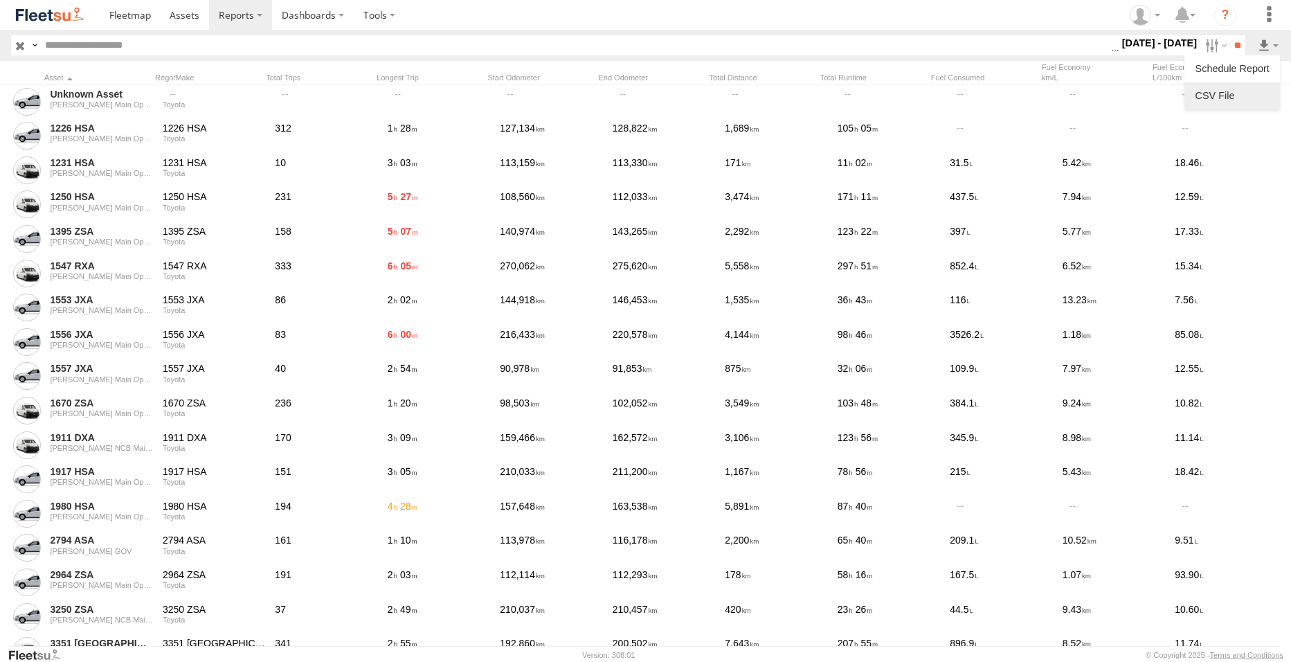
click at [1250, 93] on link at bounding box center [1232, 95] width 84 height 21
click at [761, 48] on input "text" at bounding box center [574, 45] width 1071 height 20
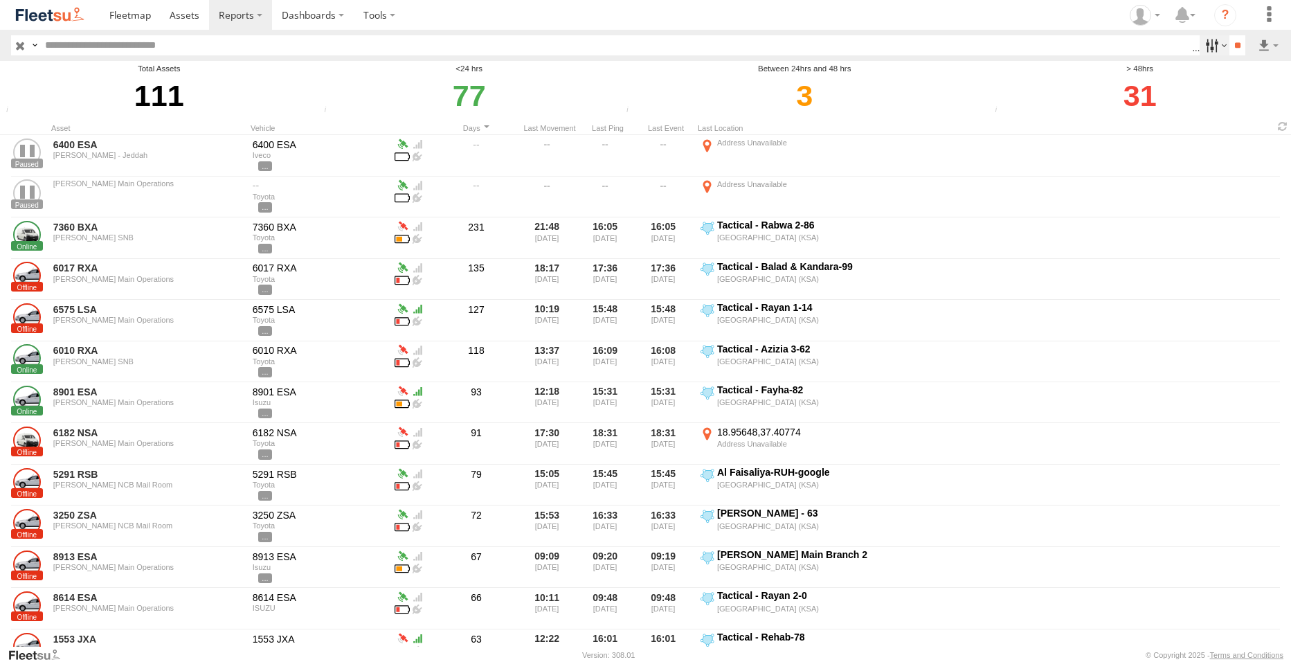
click at [1208, 45] on label at bounding box center [1214, 45] width 30 height 20
click at [1230, 44] on input "**" at bounding box center [1237, 45] width 16 height 20
click at [1258, 94] on link at bounding box center [1232, 95] width 84 height 21
